Goal: Information Seeking & Learning: Learn about a topic

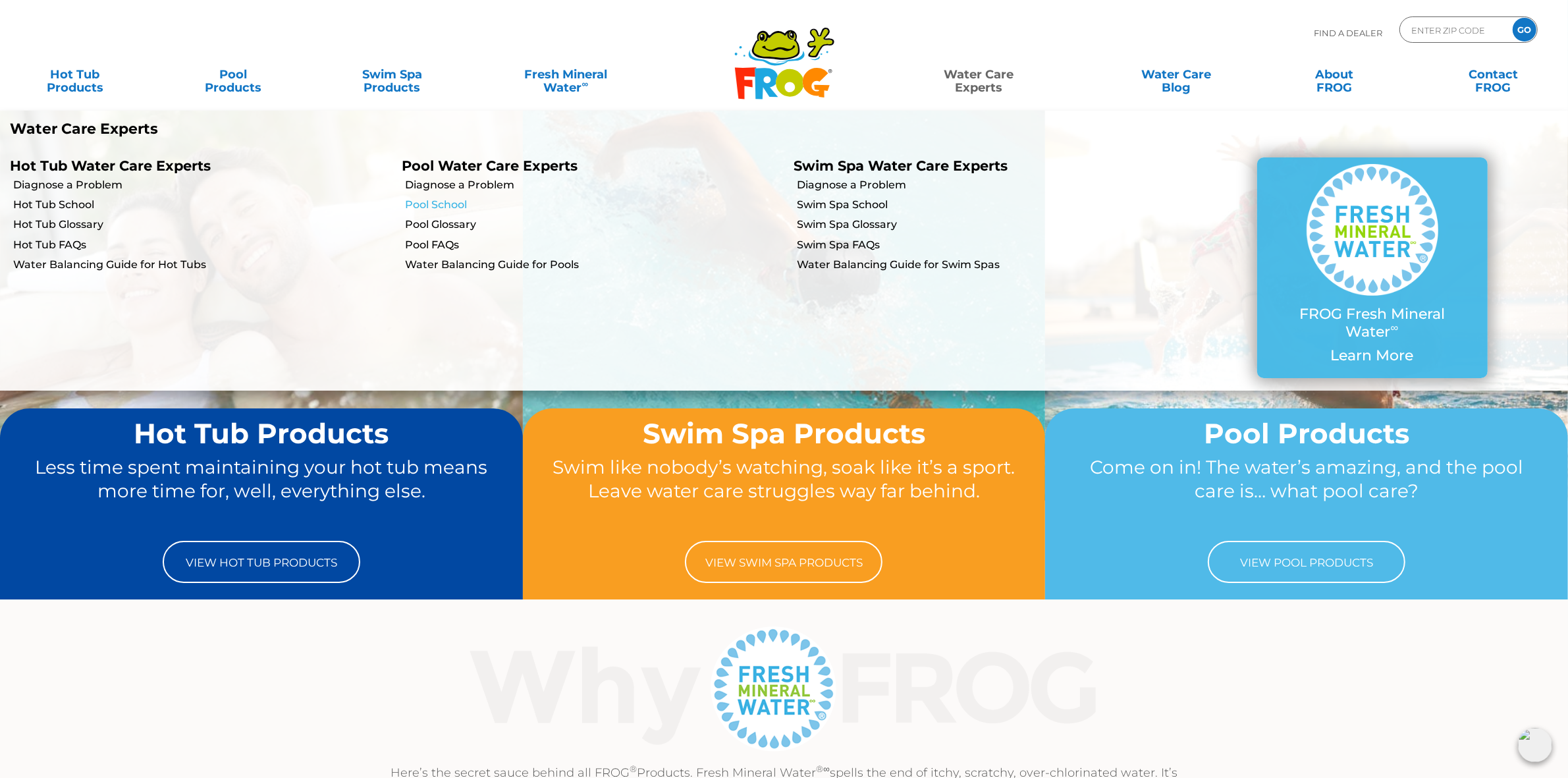
click at [458, 206] on link "Pool School" at bounding box center [594, 205] width 379 height 15
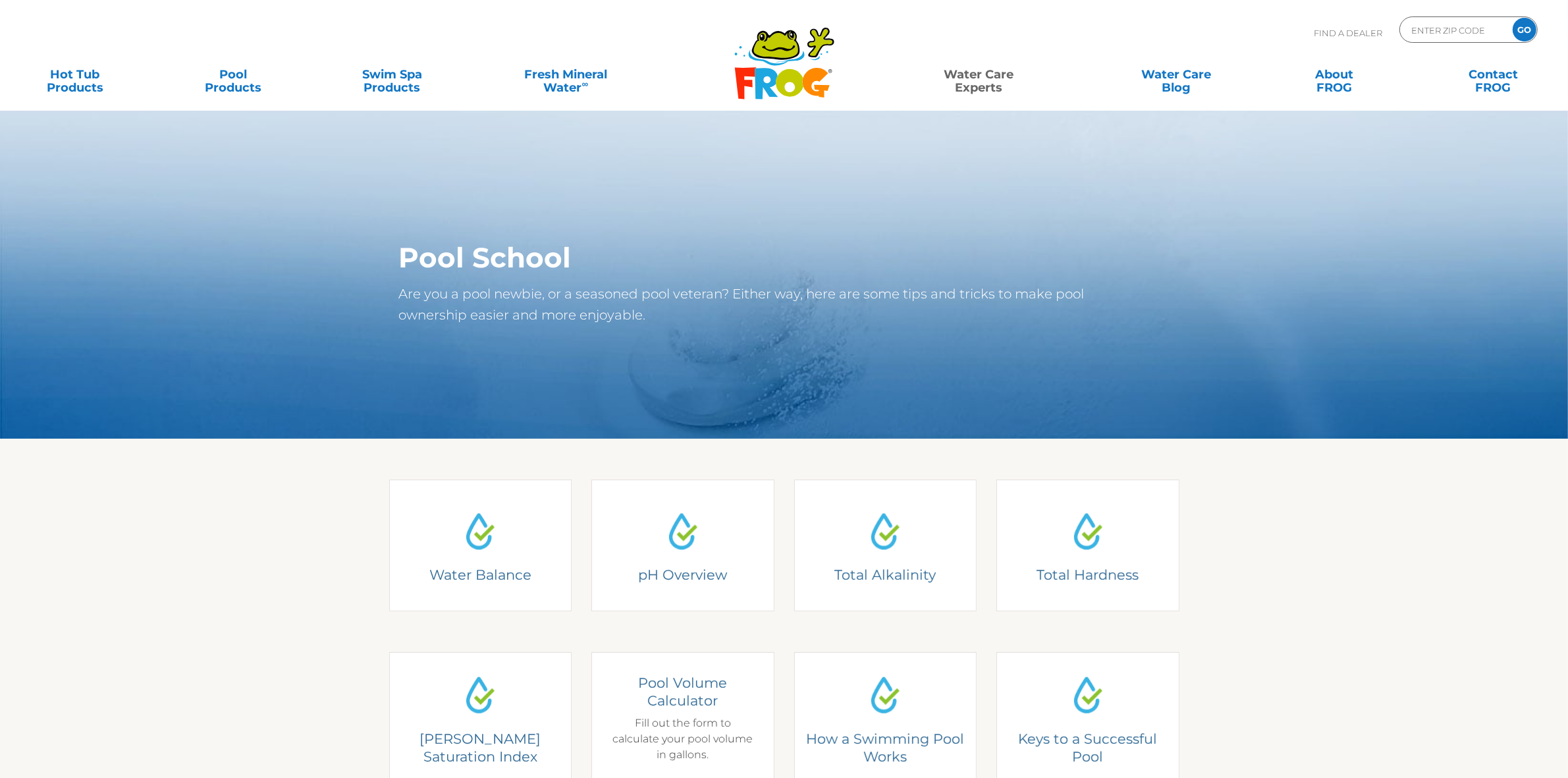
click at [669, 713] on div "Pool Volume Calculator Fill out the form to calculate your pool volume in gallo…" at bounding box center [682, 718] width 145 height 89
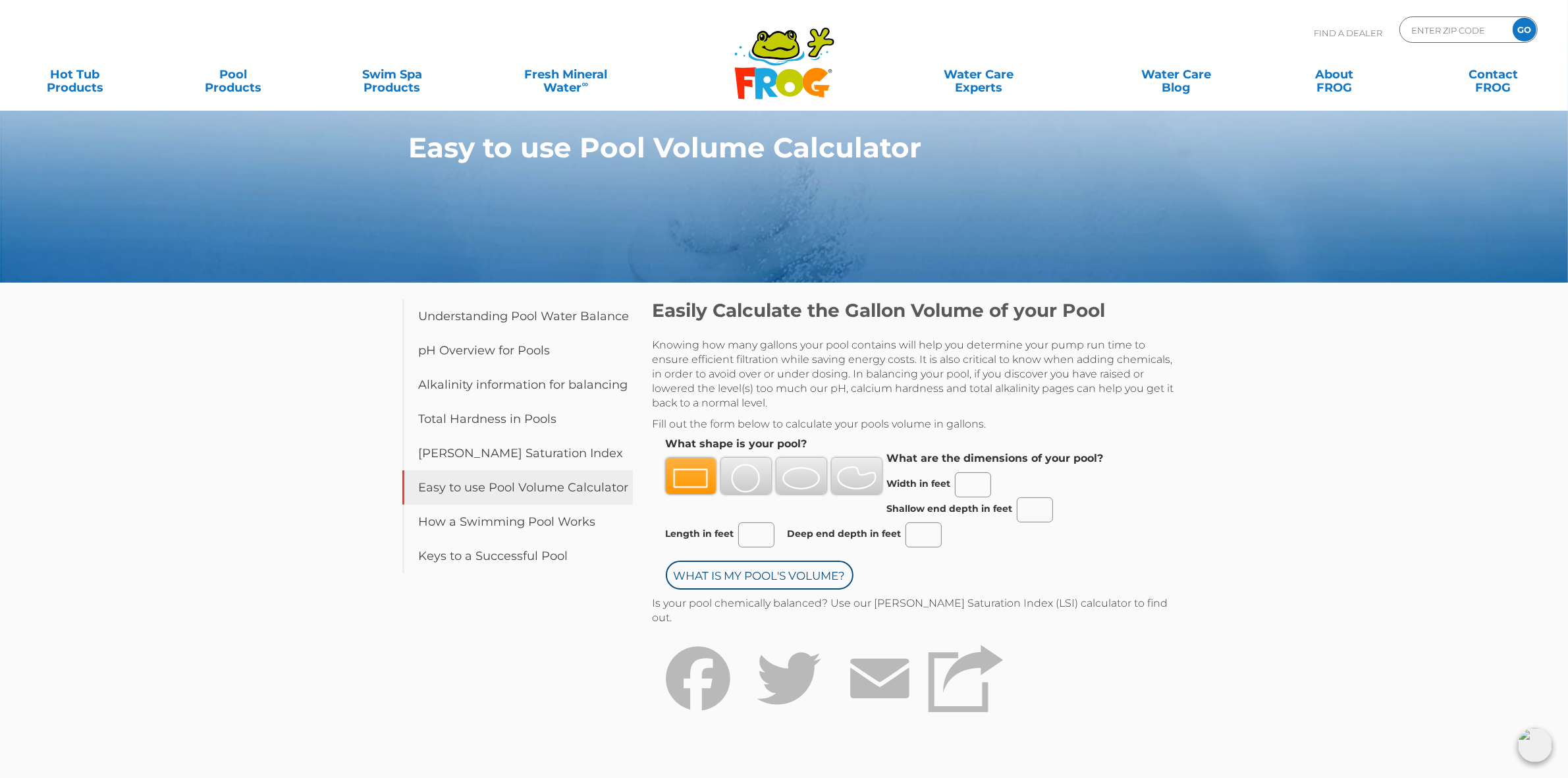
click at [760, 476] on img at bounding box center [746, 478] width 40 height 29
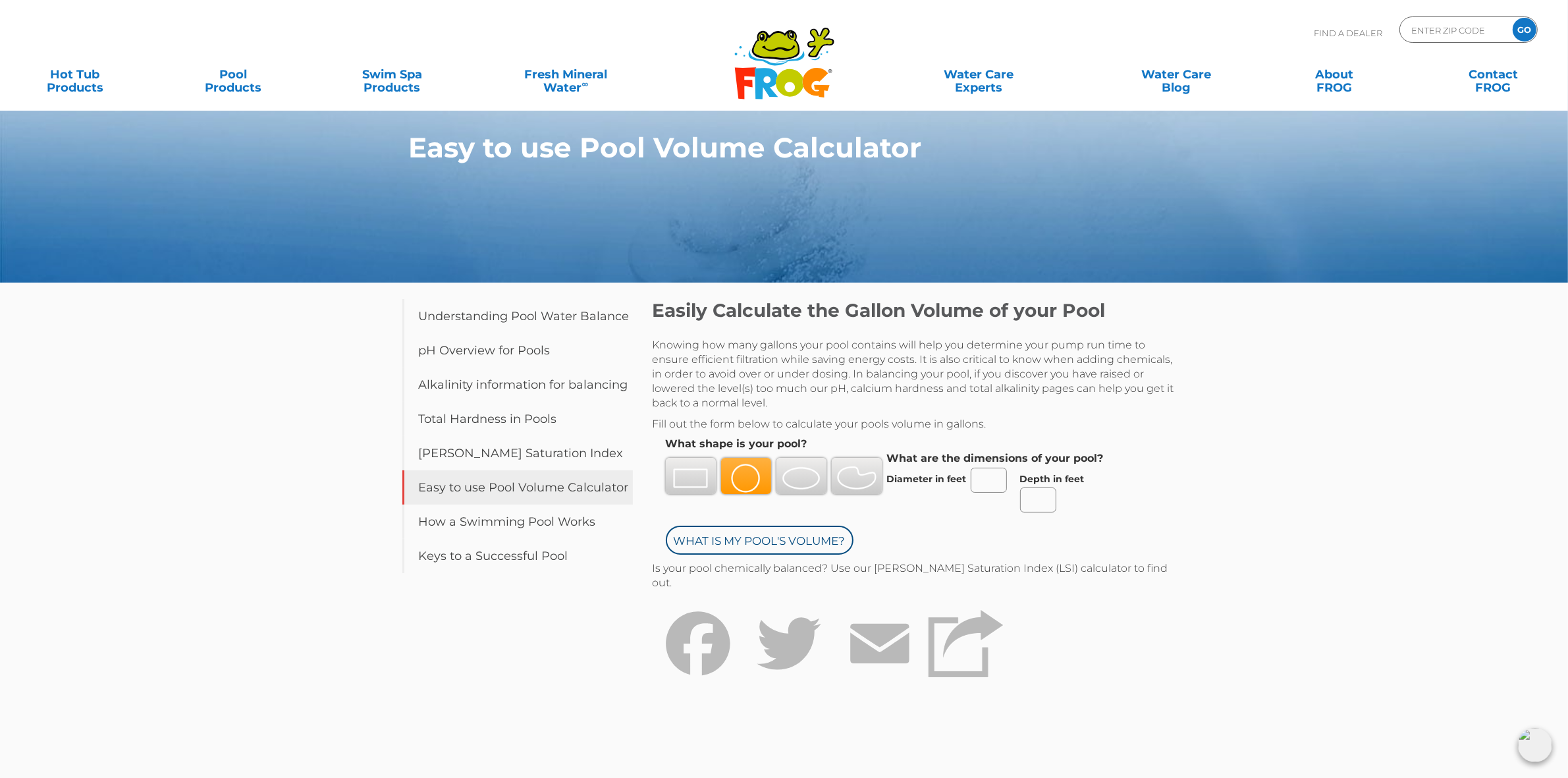
click at [987, 483] on input "Diameter in feet" at bounding box center [989, 480] width 36 height 25
type input "27"
drag, startPoint x: 1031, startPoint y: 503, endPoint x: 1040, endPoint y: 503, distance: 9.0
click at [1031, 503] on input "Depth in feet" at bounding box center [1038, 499] width 36 height 25
type input "4.5"
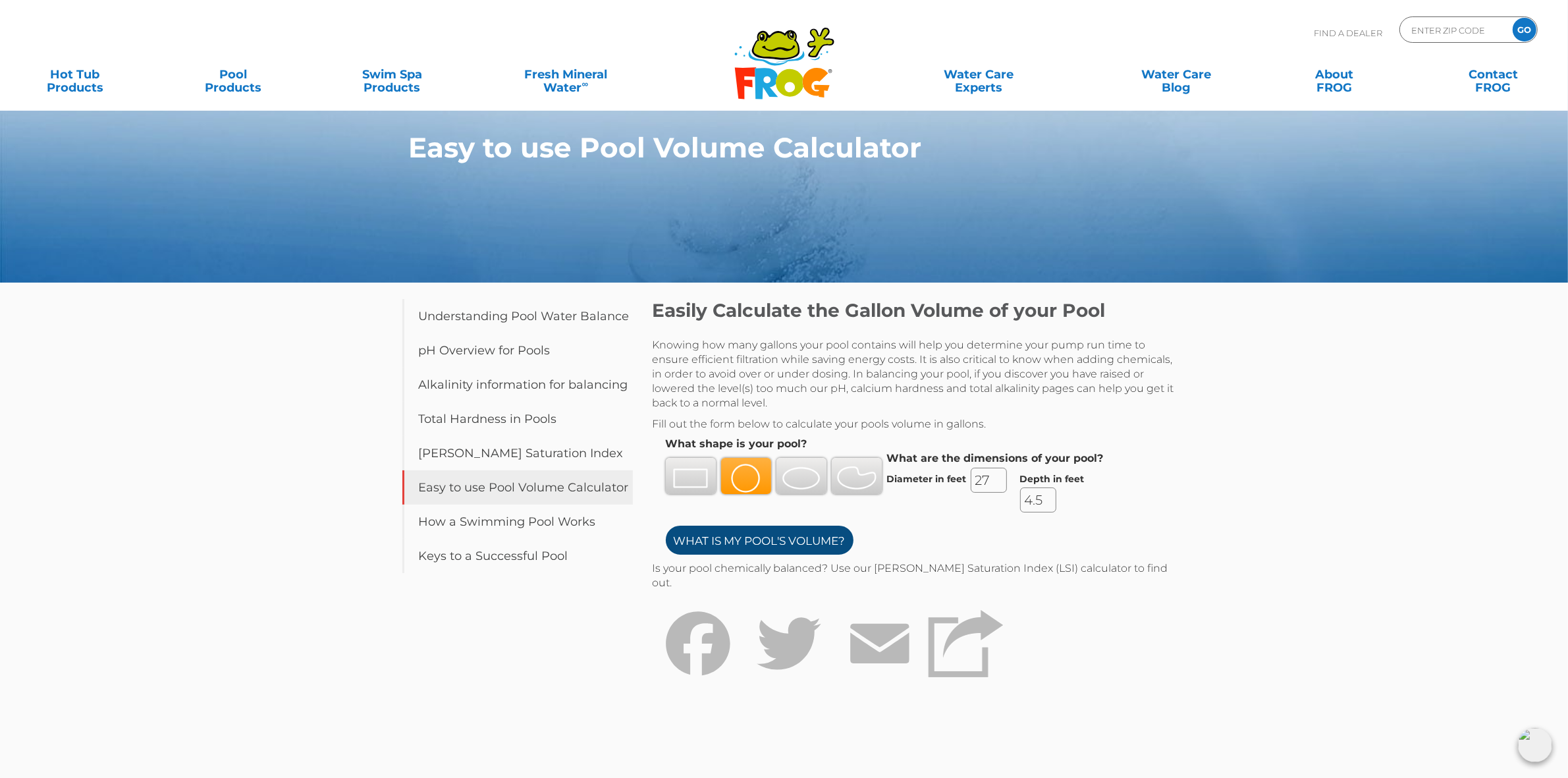
click at [783, 544] on input "What is my Pool's Volume?" at bounding box center [760, 540] width 188 height 29
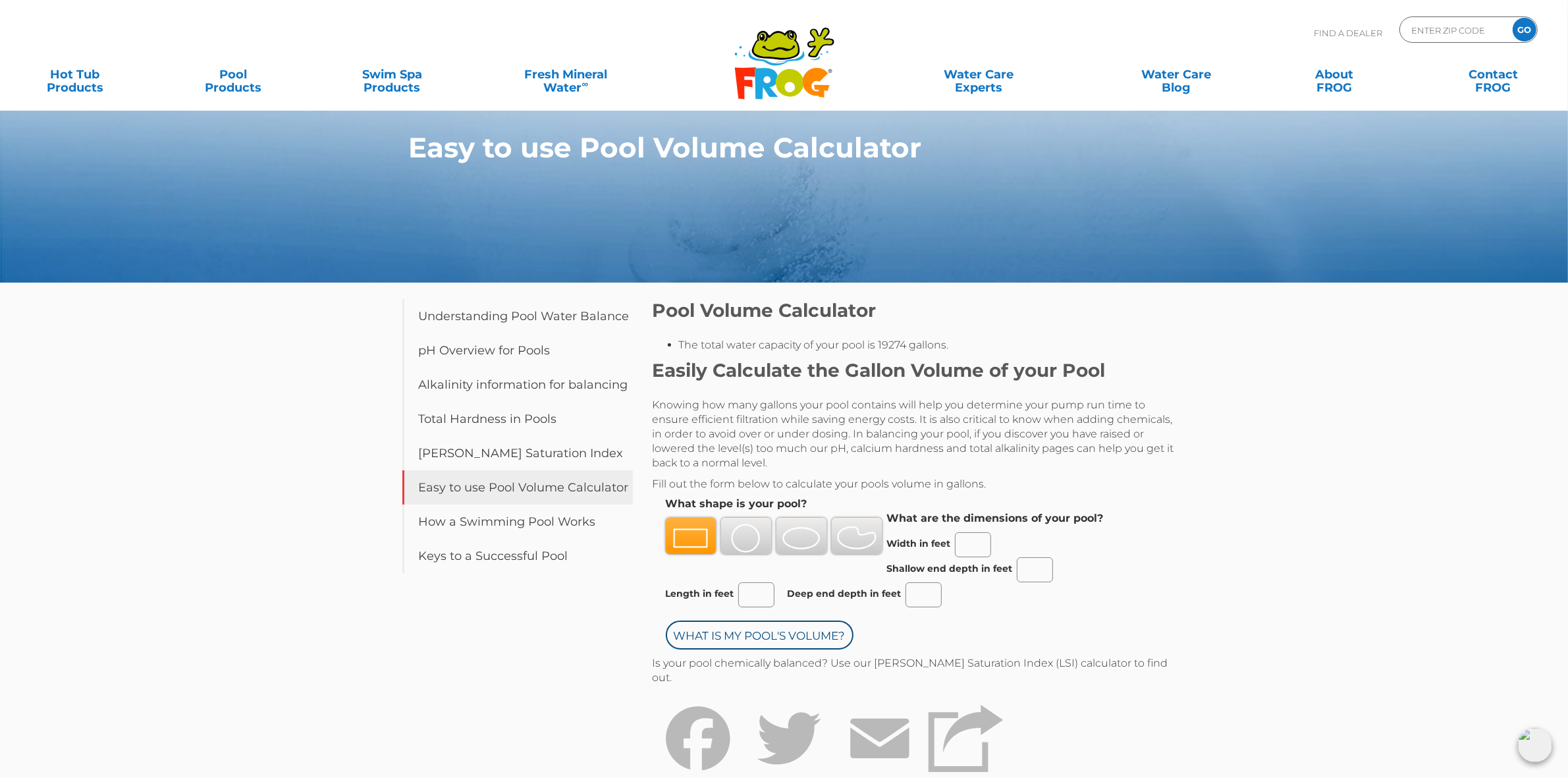
click at [1467, 20] on div "ENTER ZIP CODE GO" at bounding box center [1469, 29] width 139 height 26
click at [1474, 25] on input "Zip Code Form" at bounding box center [1455, 30] width 89 height 19
type input "01821"
click at [1527, 28] on input "GO" at bounding box center [1524, 29] width 24 height 24
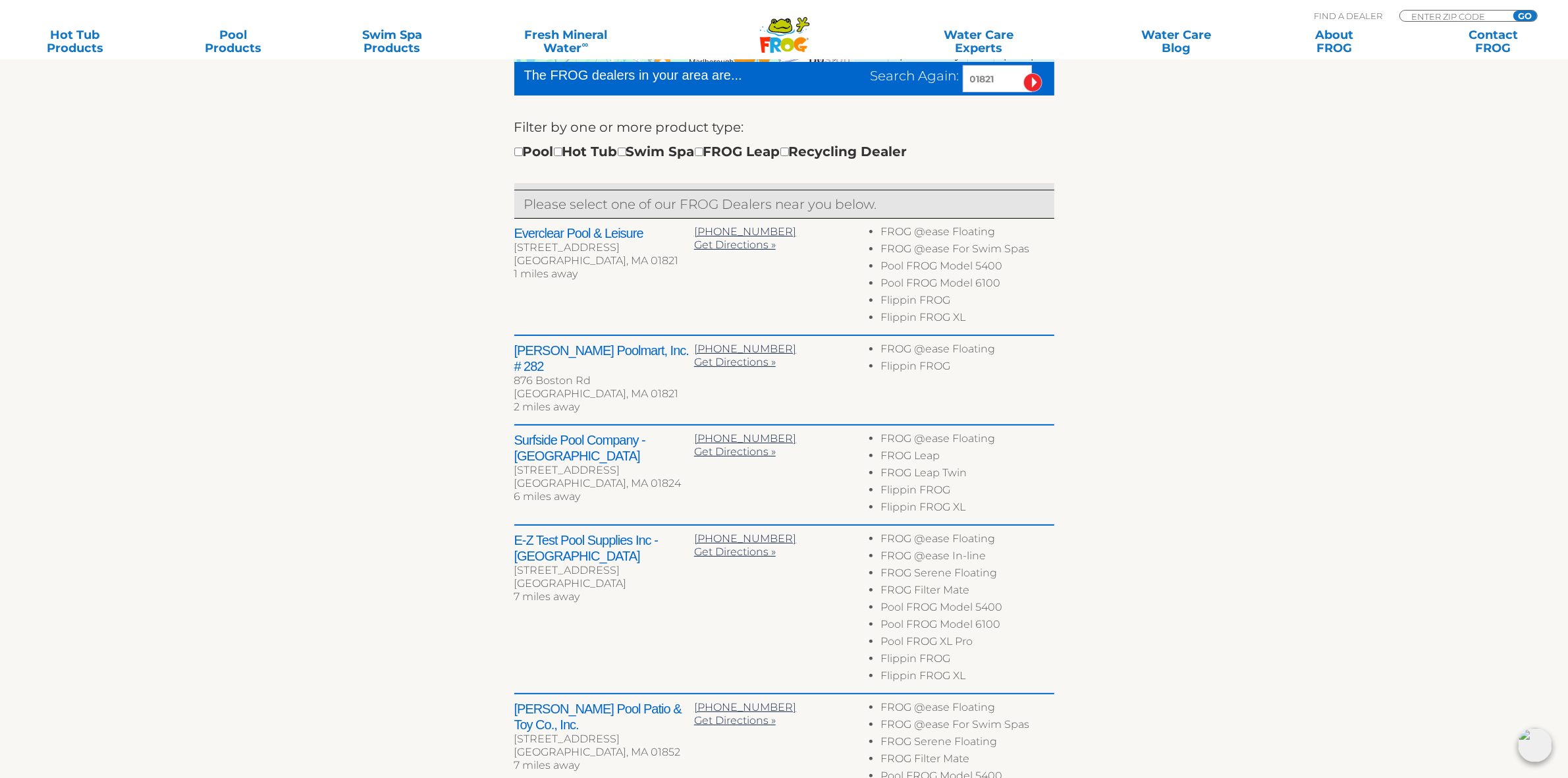
scroll to position [412, 0]
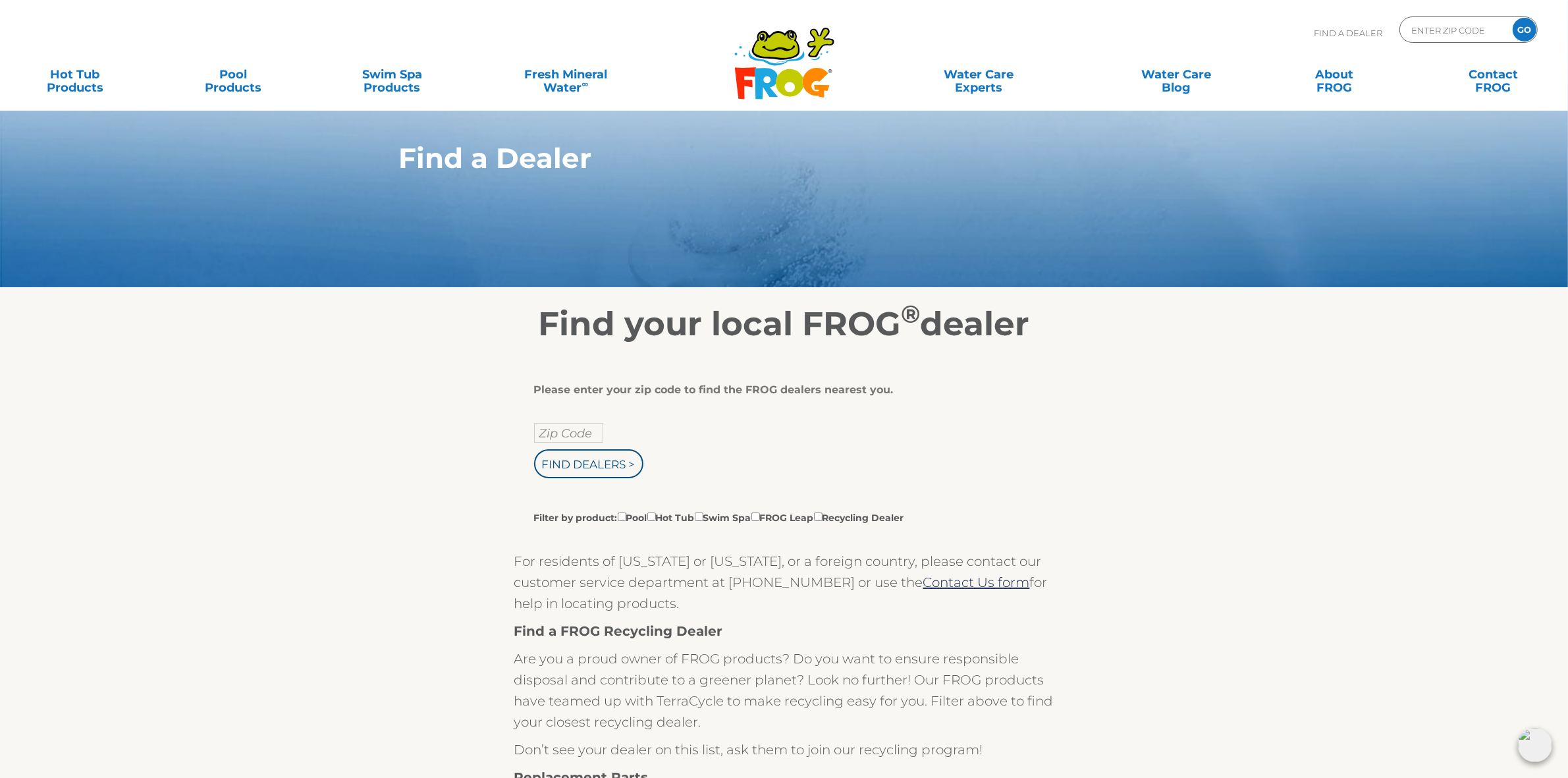
click at [1264, 621] on section "Find your local FROG ® dealer Please enter your zip code to find the FROG deale…" at bounding box center [784, 713] width 1568 height 851
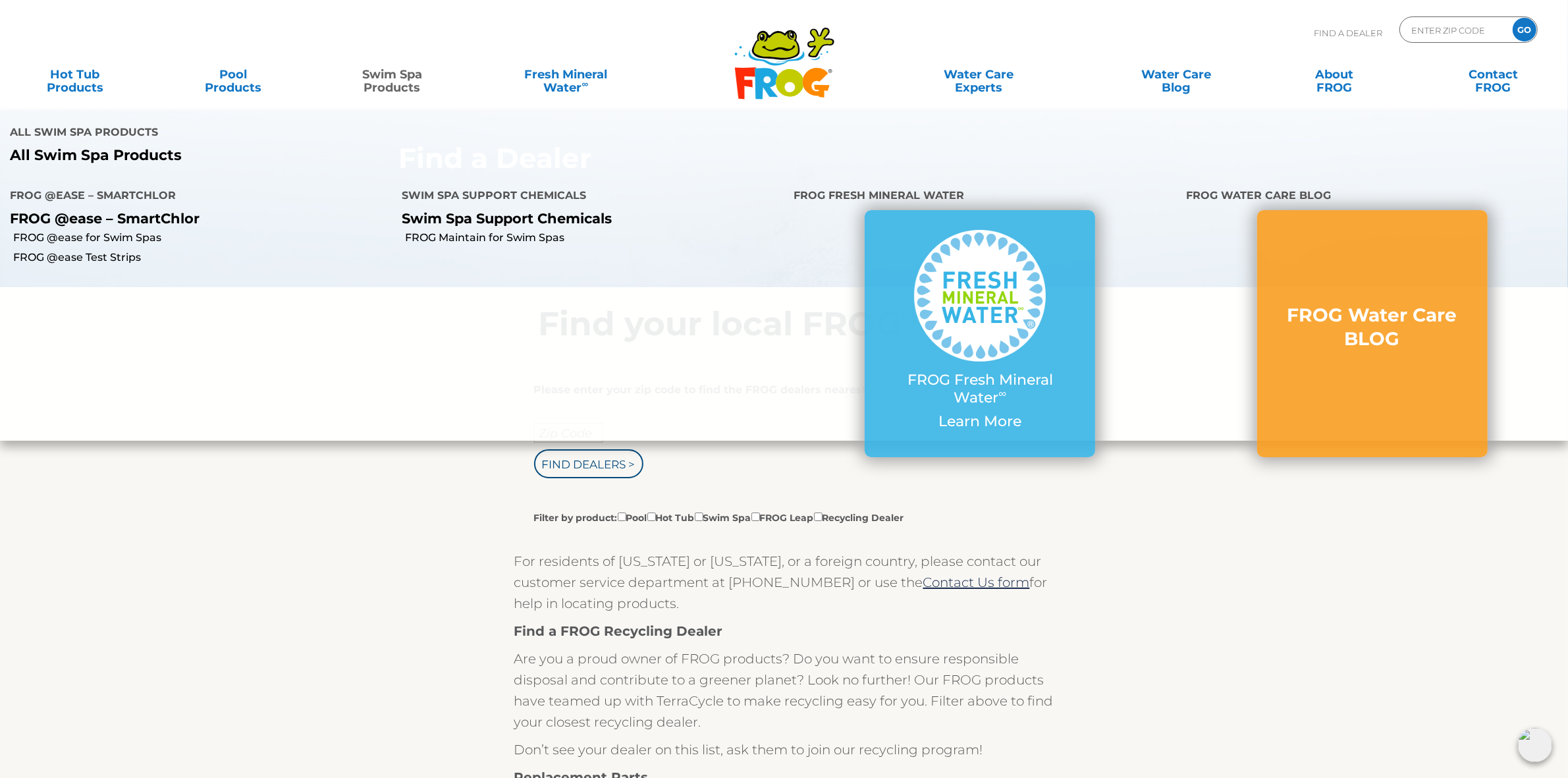
click at [400, 79] on link "Swim Spa Products" at bounding box center [392, 74] width 123 height 26
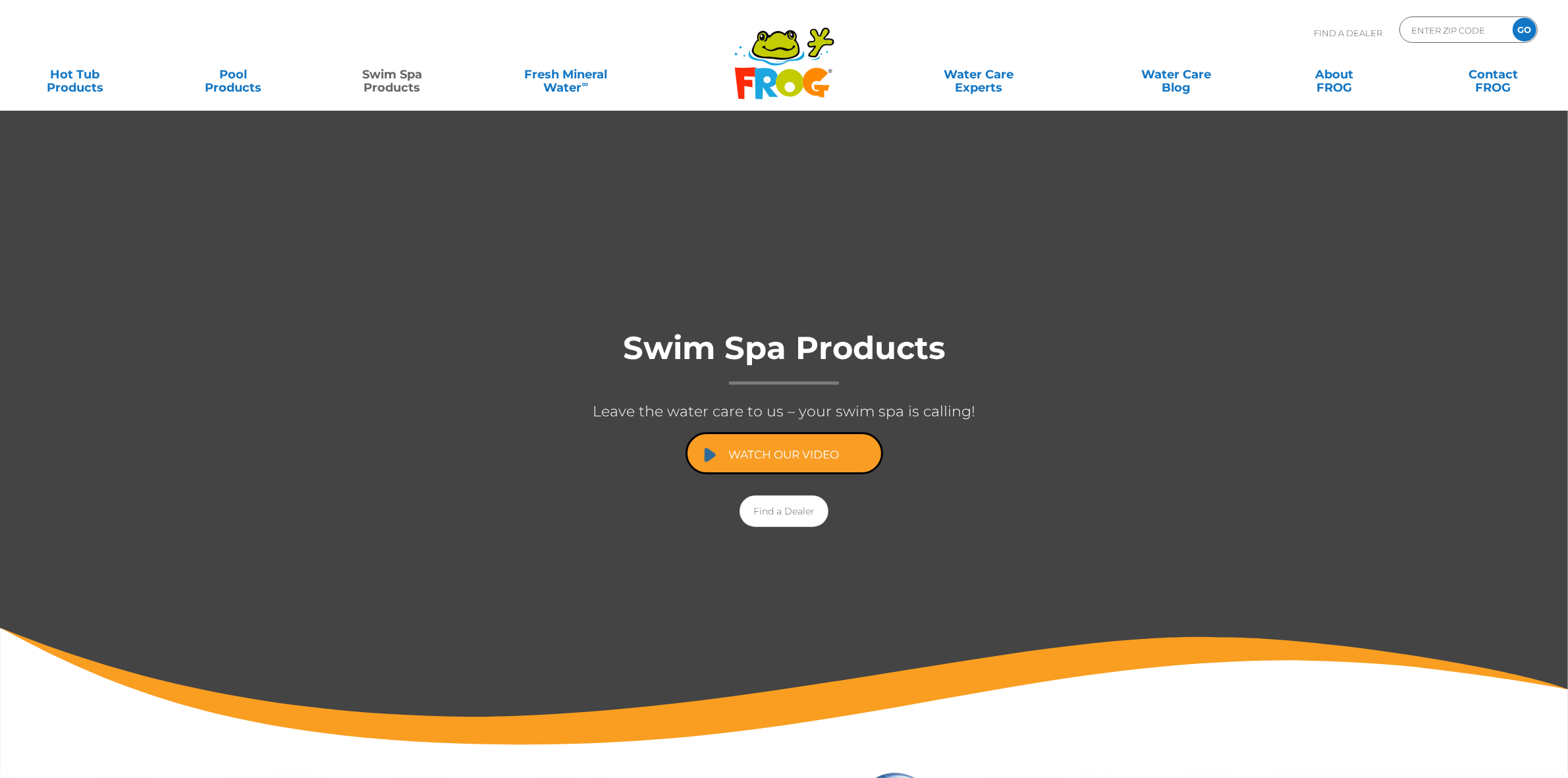
click at [828, 450] on link "Watch Our Video" at bounding box center [785, 453] width 198 height 42
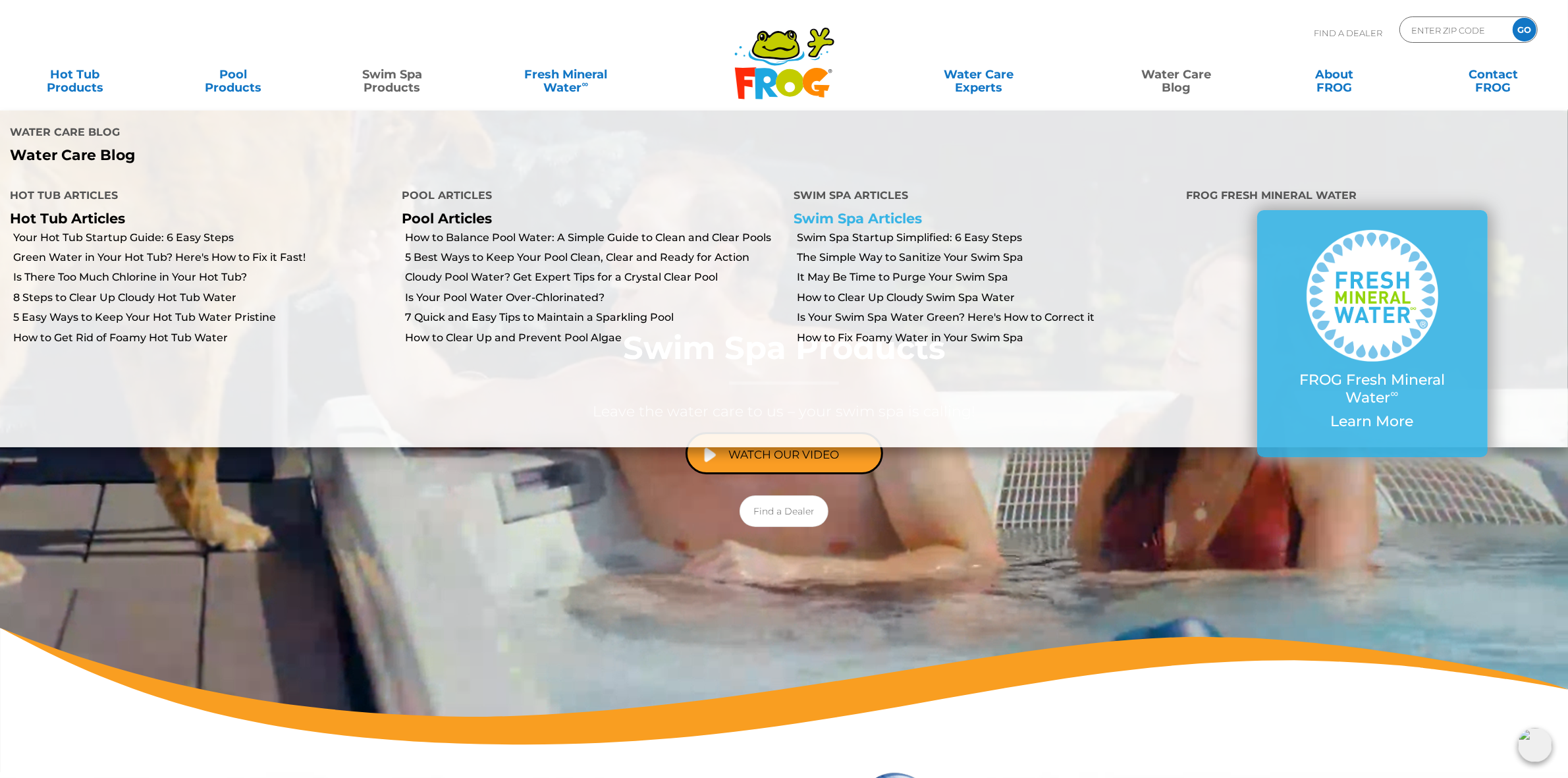
click at [894, 215] on link "Swim Spa Articles" at bounding box center [858, 218] width 129 height 16
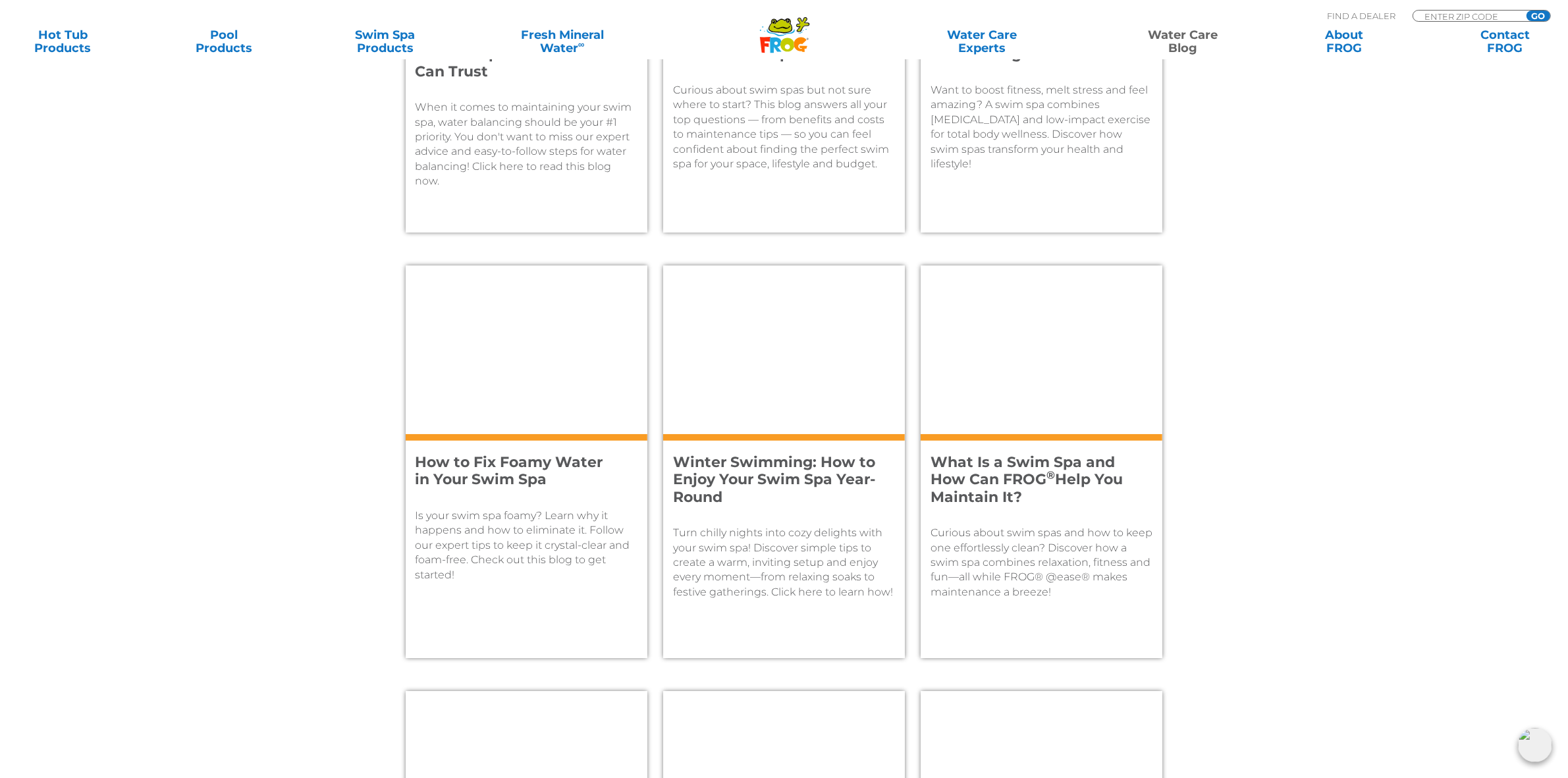
scroll to position [592, 0]
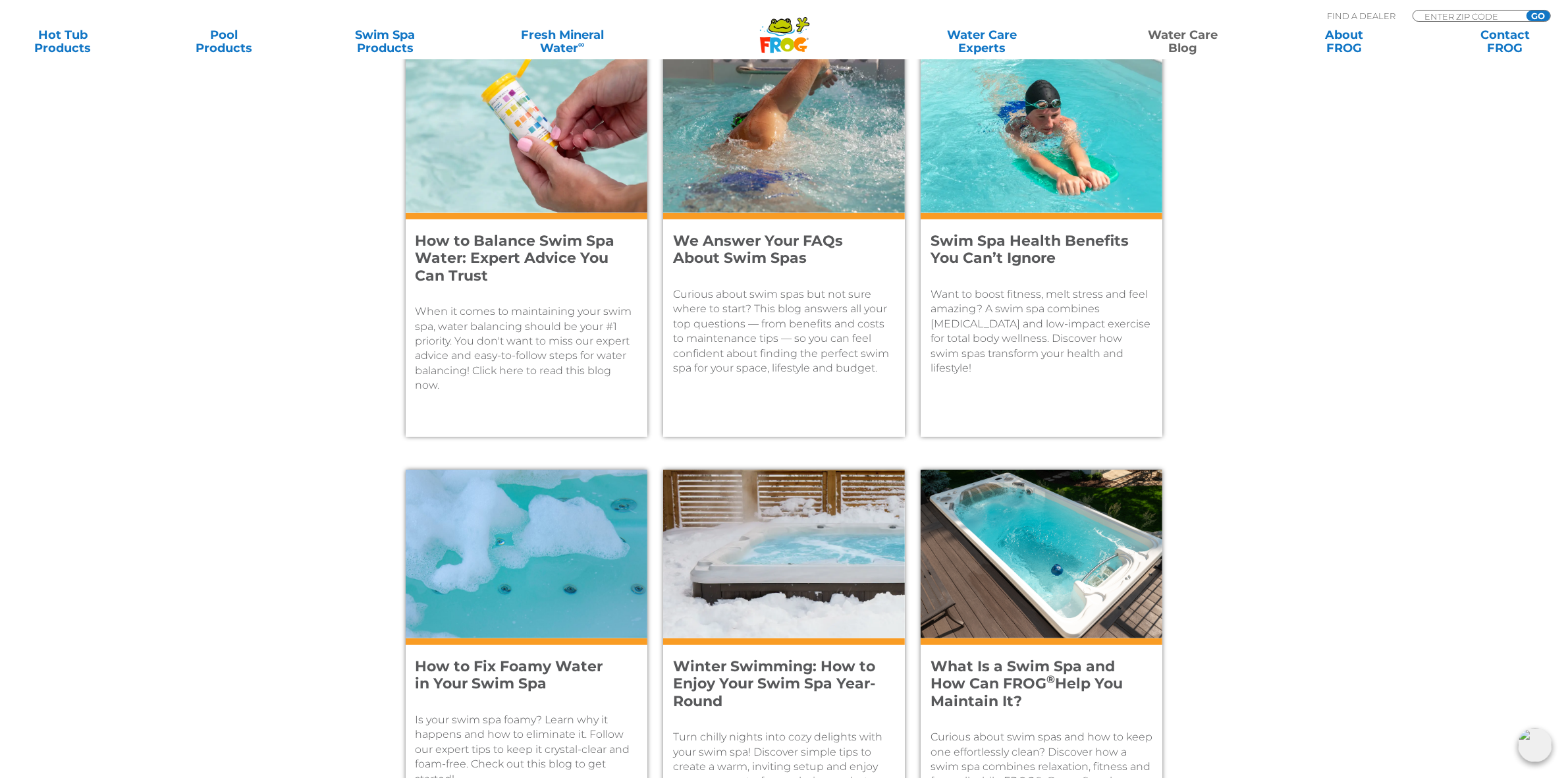
click at [785, 240] on h4 "We Answer Your FAQs About Swim Spas" at bounding box center [775, 250] width 204 height 35
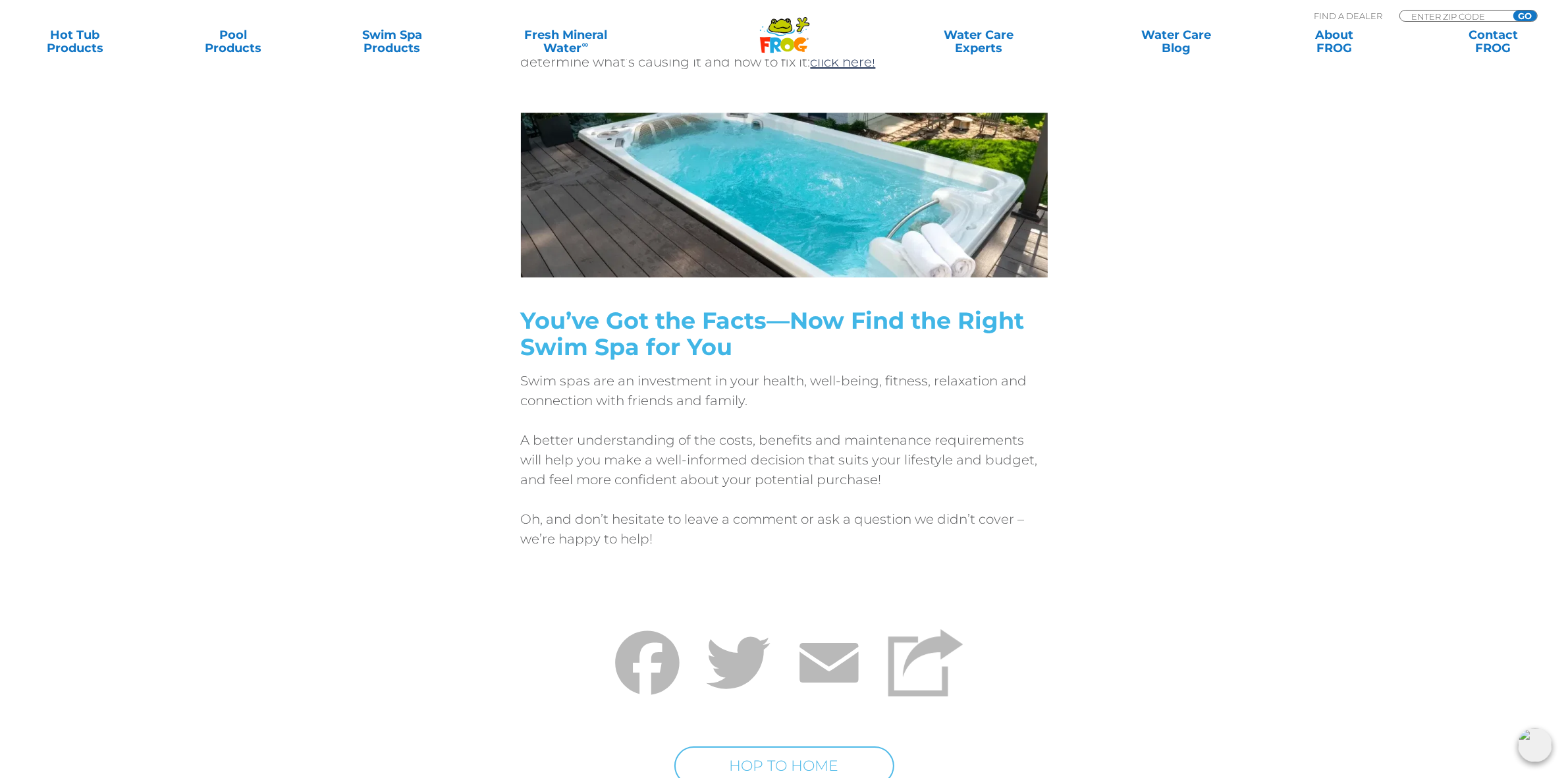
scroll to position [4941, 0]
